Goal: Task Accomplishment & Management: Complete application form

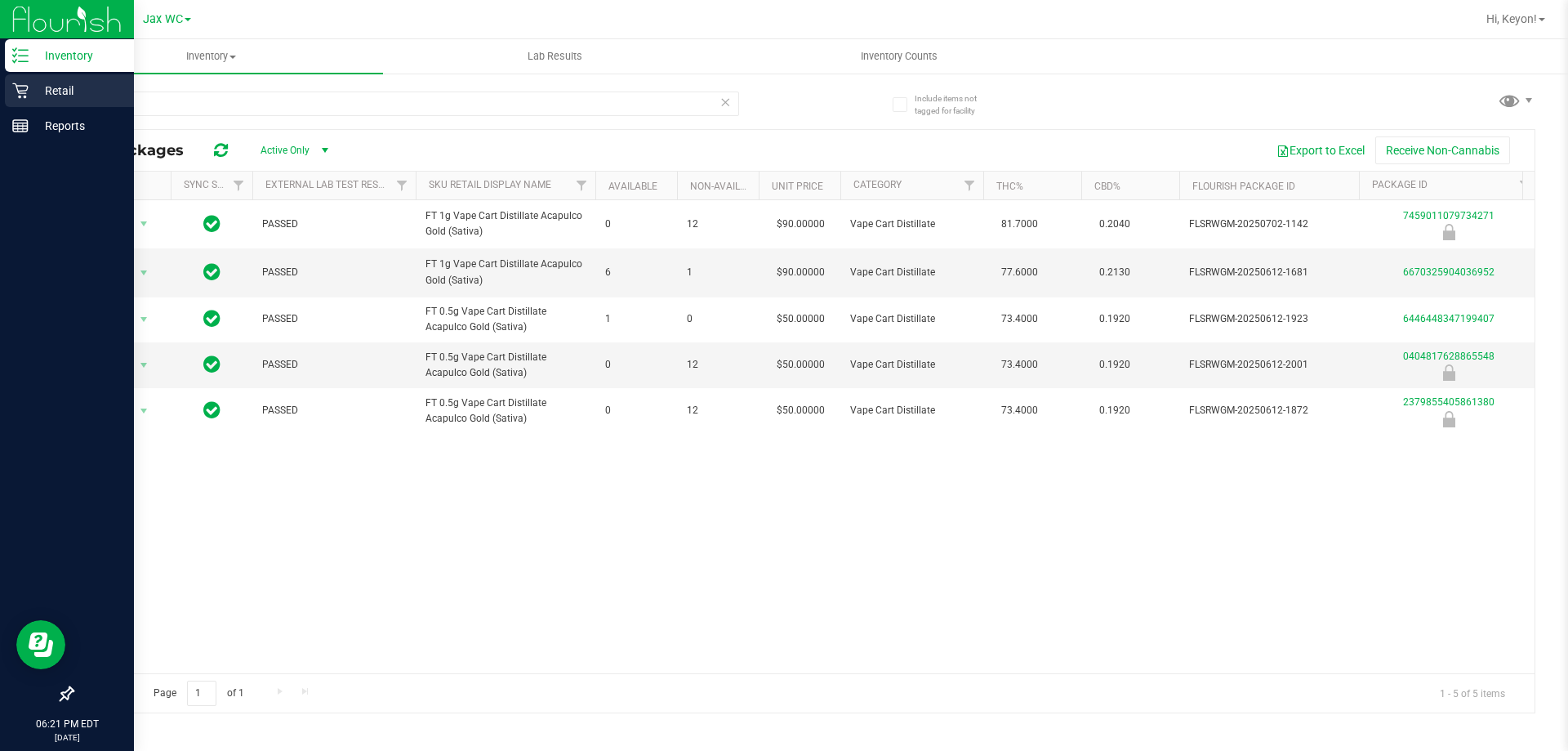
click at [53, 84] on p "Retail" at bounding box center [77, 90] width 98 height 20
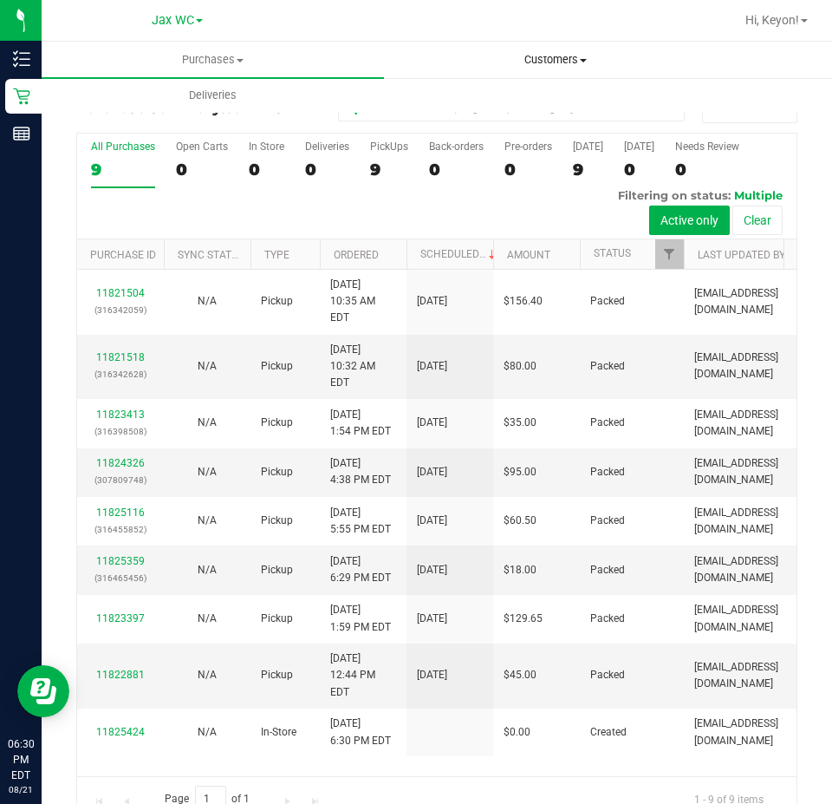
click at [531, 57] on span "Customers" at bounding box center [555, 60] width 341 height 16
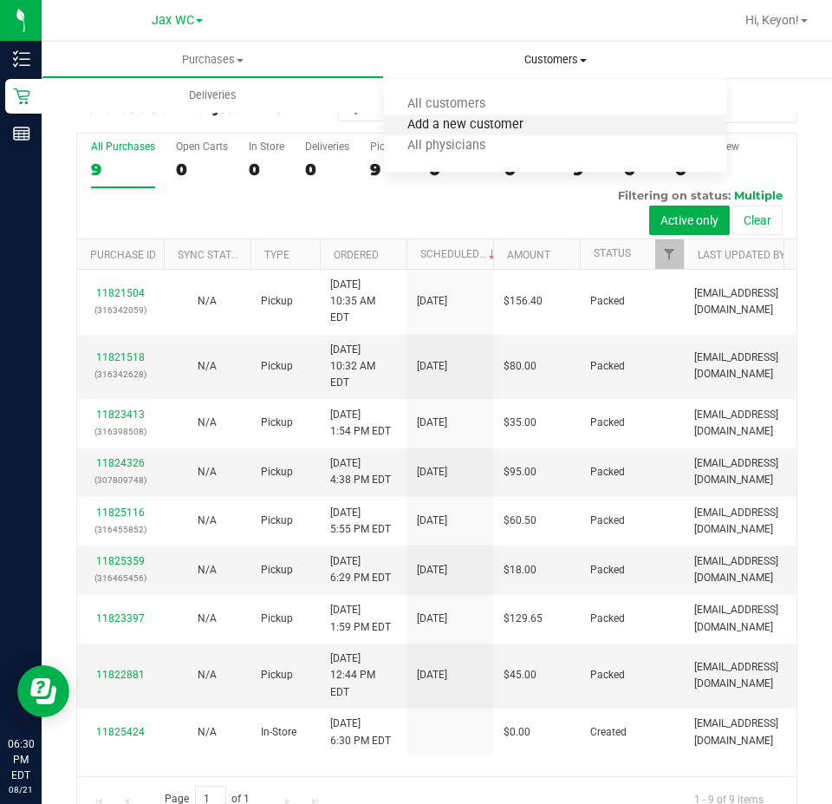
click at [525, 125] on span "Add a new customer" at bounding box center [465, 125] width 163 height 15
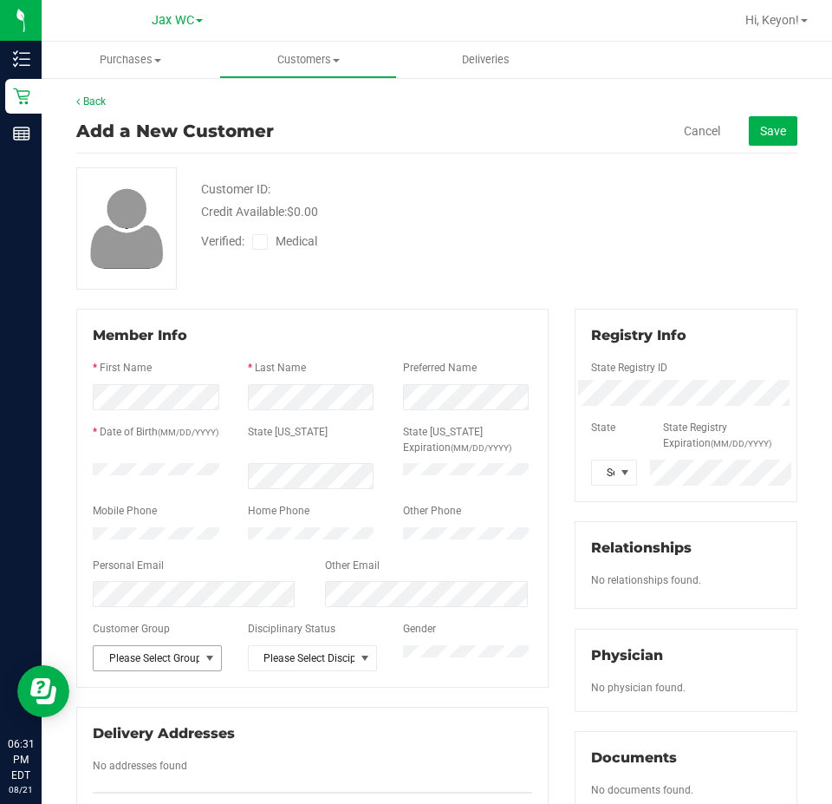
click at [143, 670] on span "Please Select Group" at bounding box center [147, 658] width 106 height 24
click at [148, 630] on li "Veteran" at bounding box center [156, 637] width 125 height 26
click at [615, 463] on span at bounding box center [626, 472] width 22 height 24
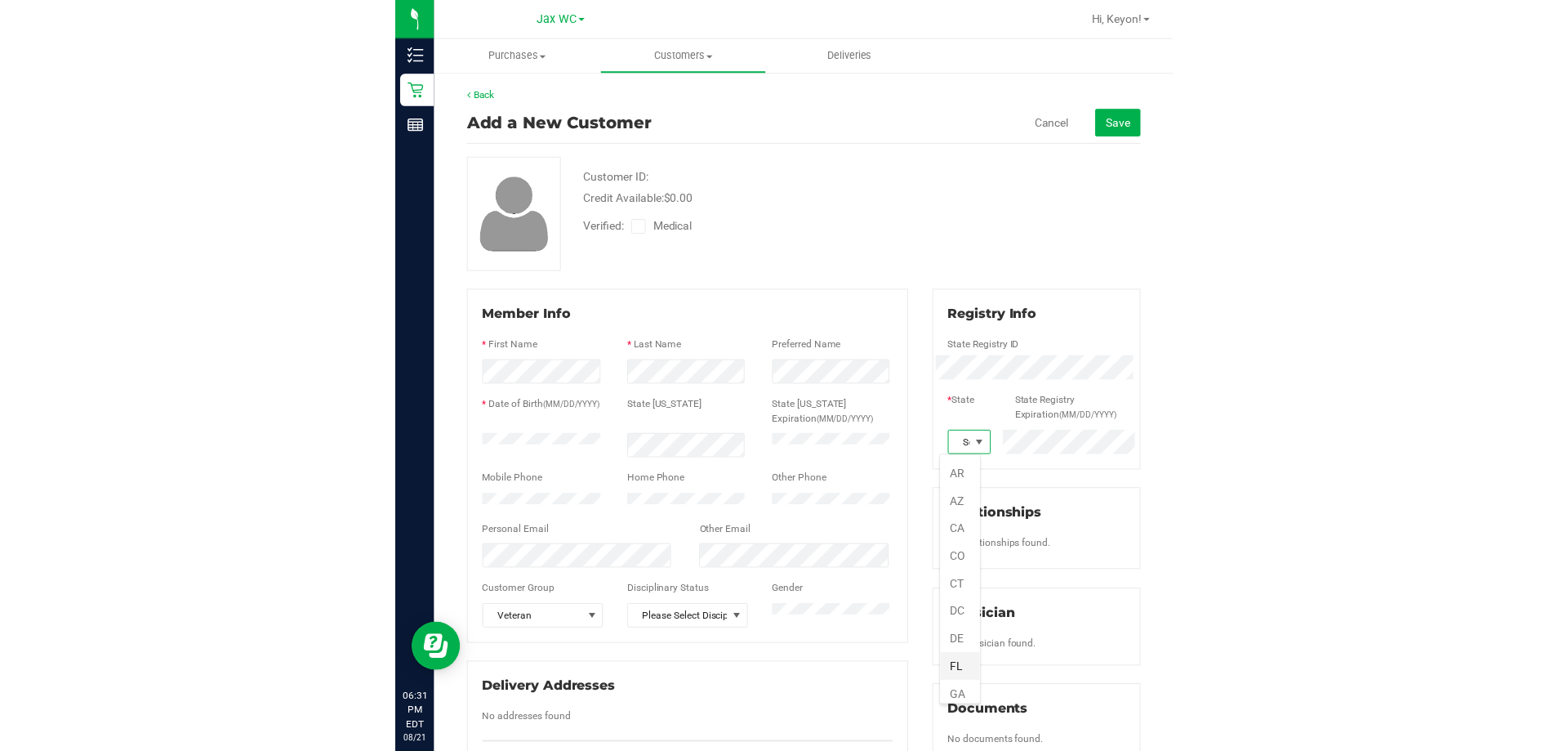
scroll to position [82, 0]
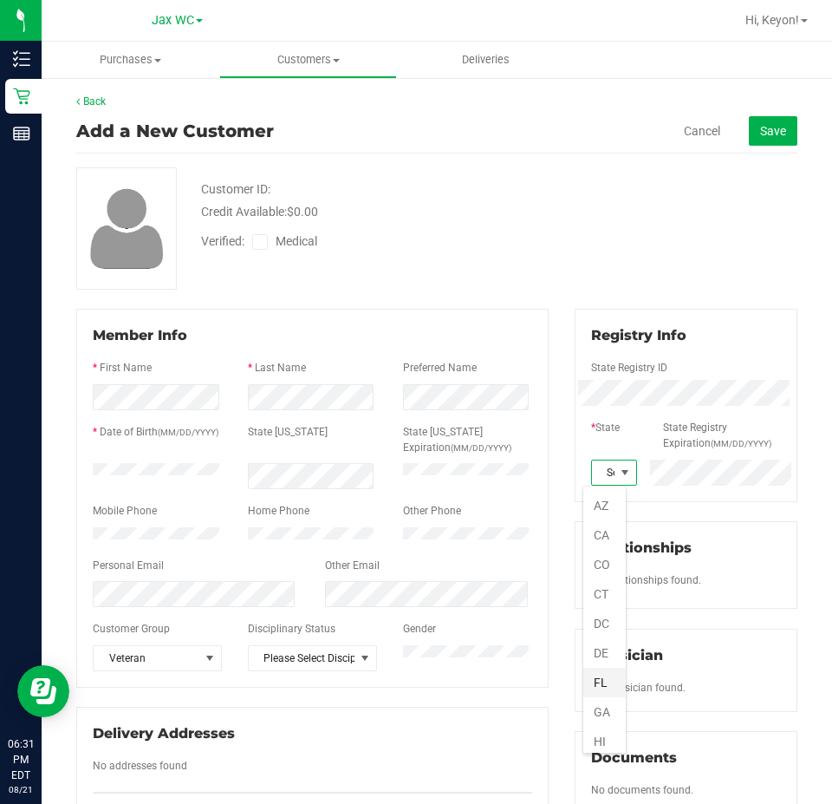
click at [598, 681] on li "FL" at bounding box center [604, 682] width 42 height 29
click at [257, 242] on icon at bounding box center [260, 242] width 11 height 0
click at [0, 0] on input "Medical" at bounding box center [0, 0] width 0 height 0
click at [770, 120] on button "Save" at bounding box center [773, 130] width 49 height 29
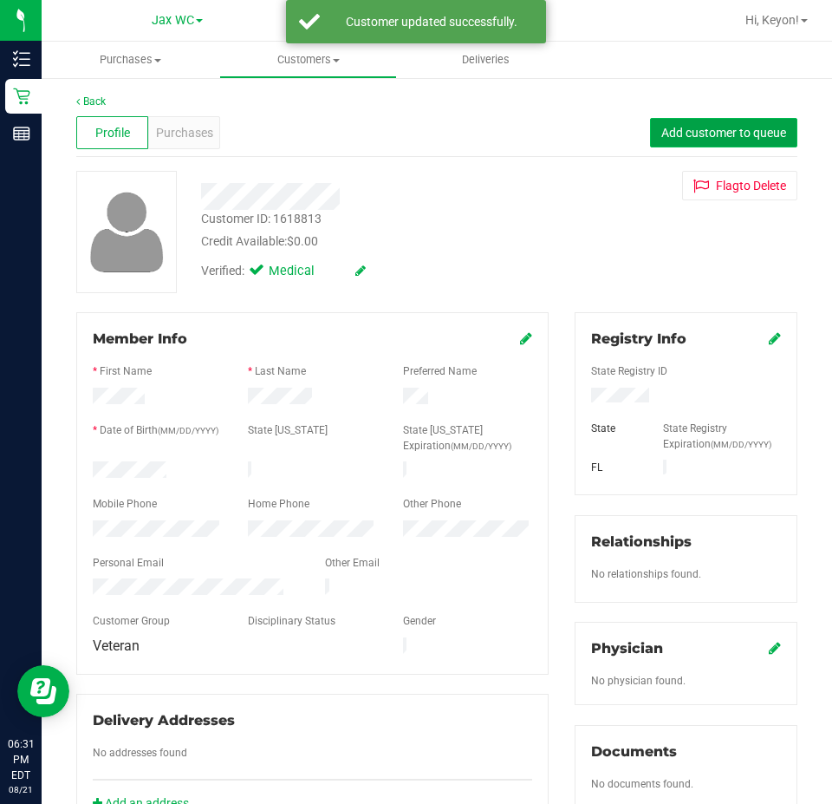
click at [727, 132] on span "Add customer to queue" at bounding box center [723, 133] width 125 height 14
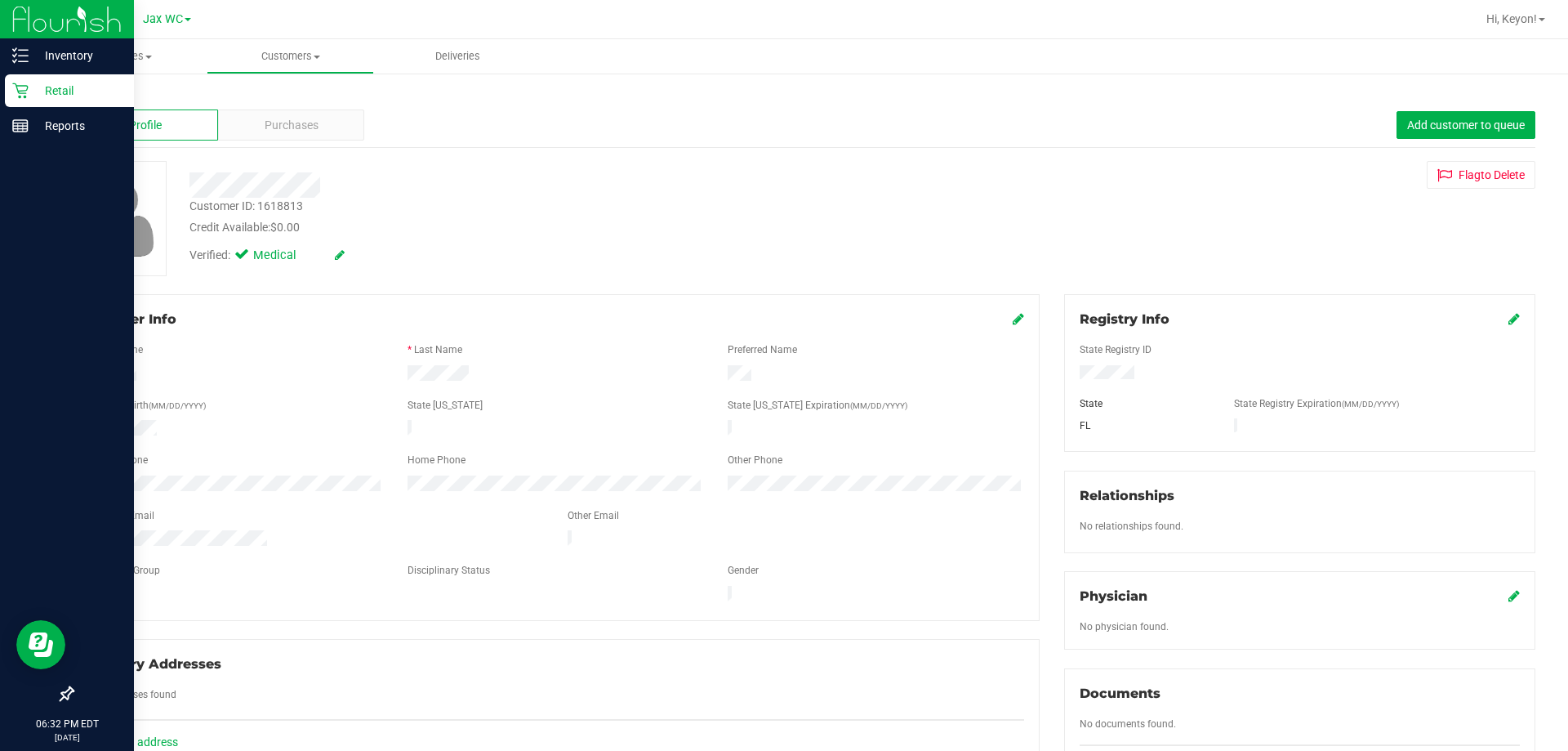
click at [35, 85] on p "Retail" at bounding box center [77, 90] width 98 height 20
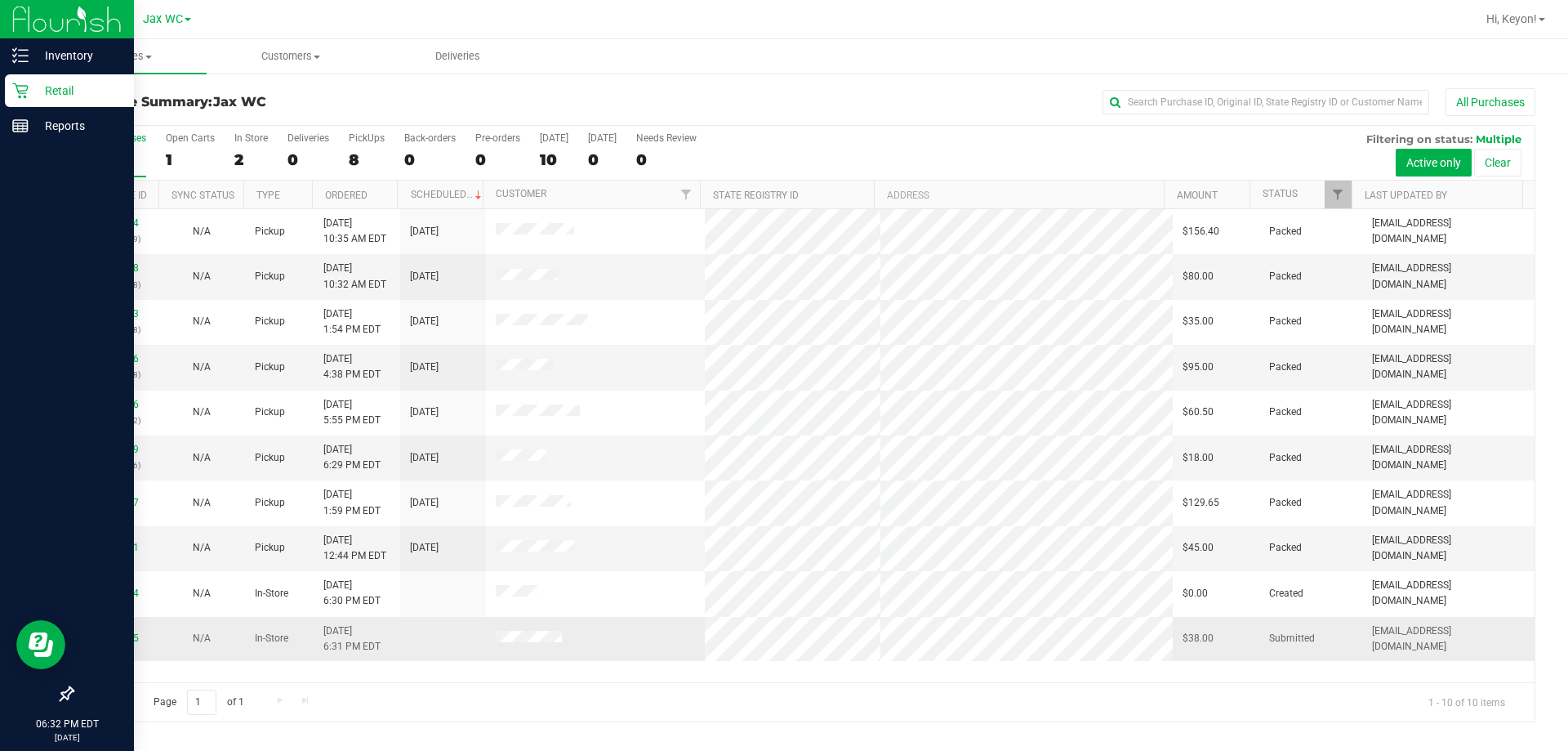
click at [568, 643] on td at bounding box center [595, 639] width 219 height 44
